Goal: Use online tool/utility

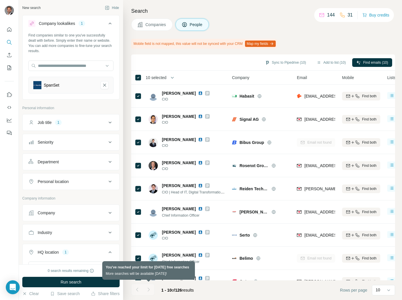
scroll to position [261, 0]
click at [148, 289] on div at bounding box center [149, 290] width 12 height 12
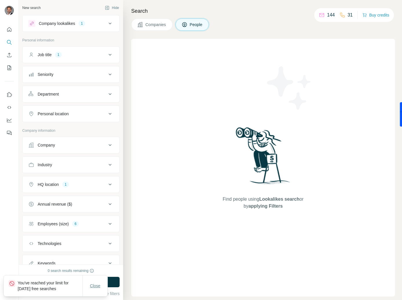
click at [95, 288] on span "Close" at bounding box center [95, 286] width 10 height 6
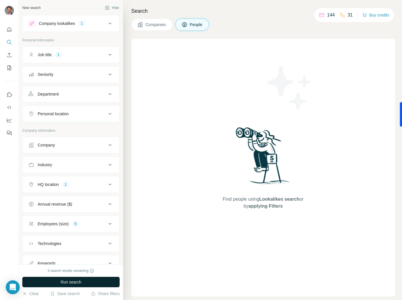
click at [59, 285] on button "Run search" at bounding box center [70, 282] width 97 height 10
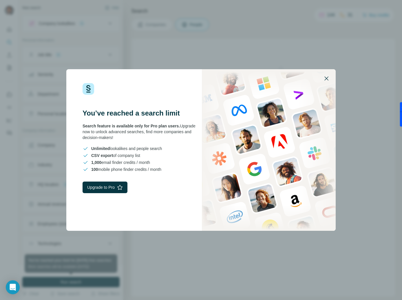
click at [326, 79] on icon "button" at bounding box center [326, 78] width 7 height 7
